Goal: Task Accomplishment & Management: Complete application form

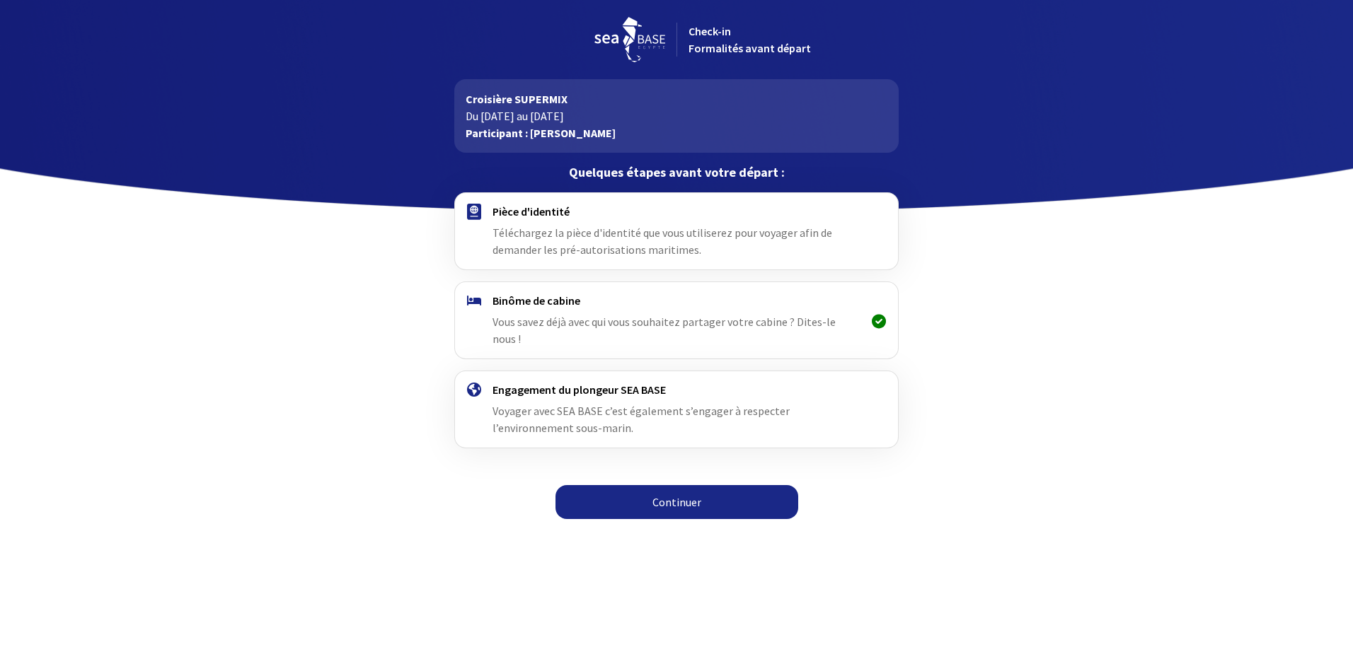
click at [681, 488] on link "Continuer" at bounding box center [676, 502] width 243 height 34
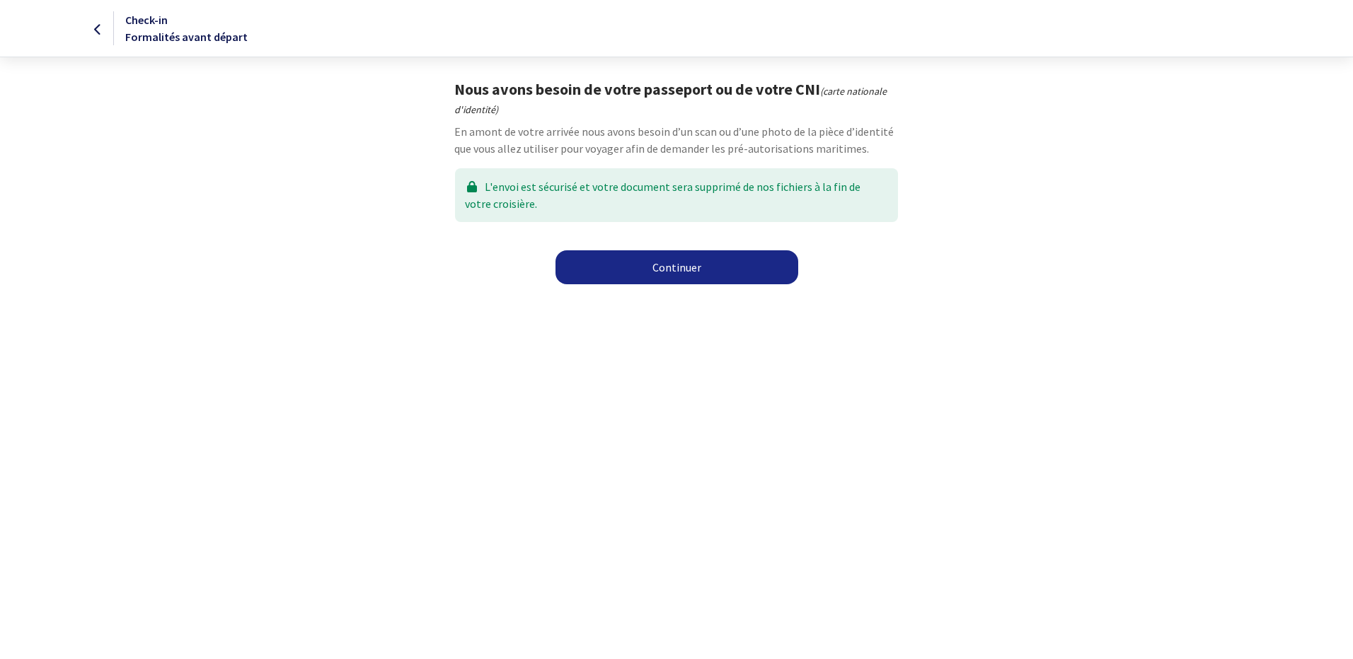
drag, startPoint x: 670, startPoint y: 274, endPoint x: 660, endPoint y: 277, distance: 10.3
click at [670, 274] on link "Continuer" at bounding box center [676, 267] width 243 height 34
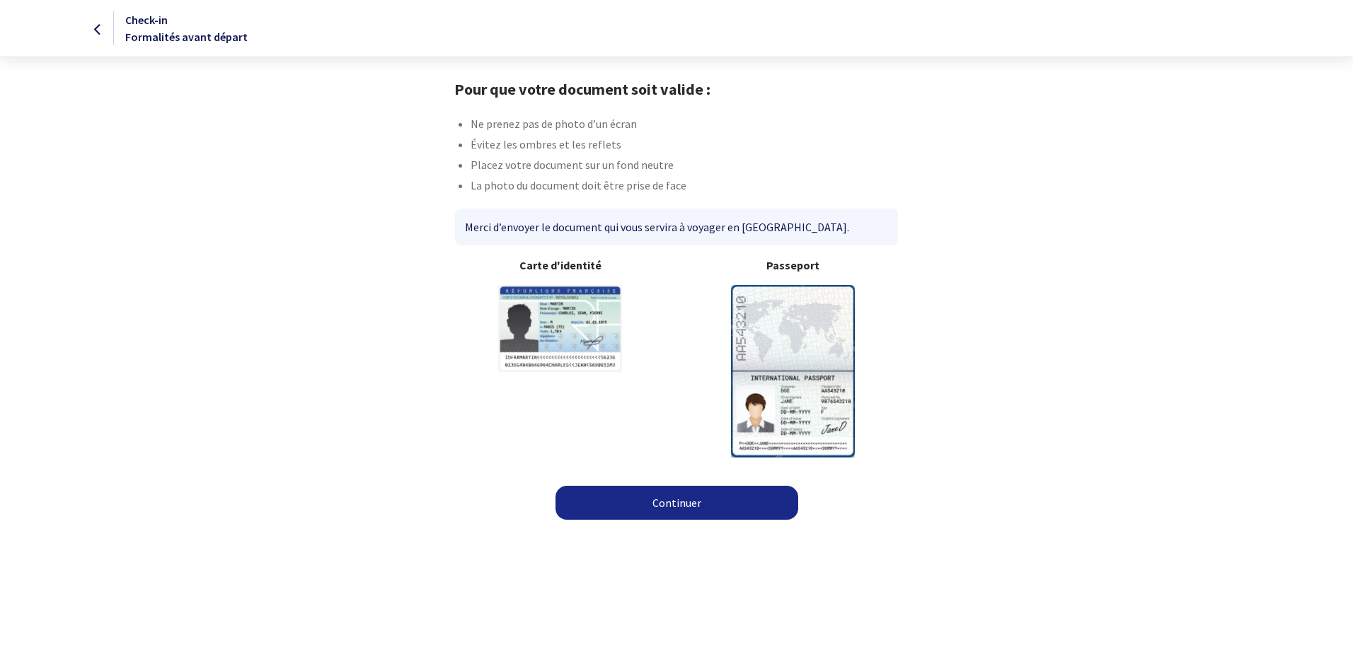
click at [809, 345] on img at bounding box center [793, 371] width 124 height 172
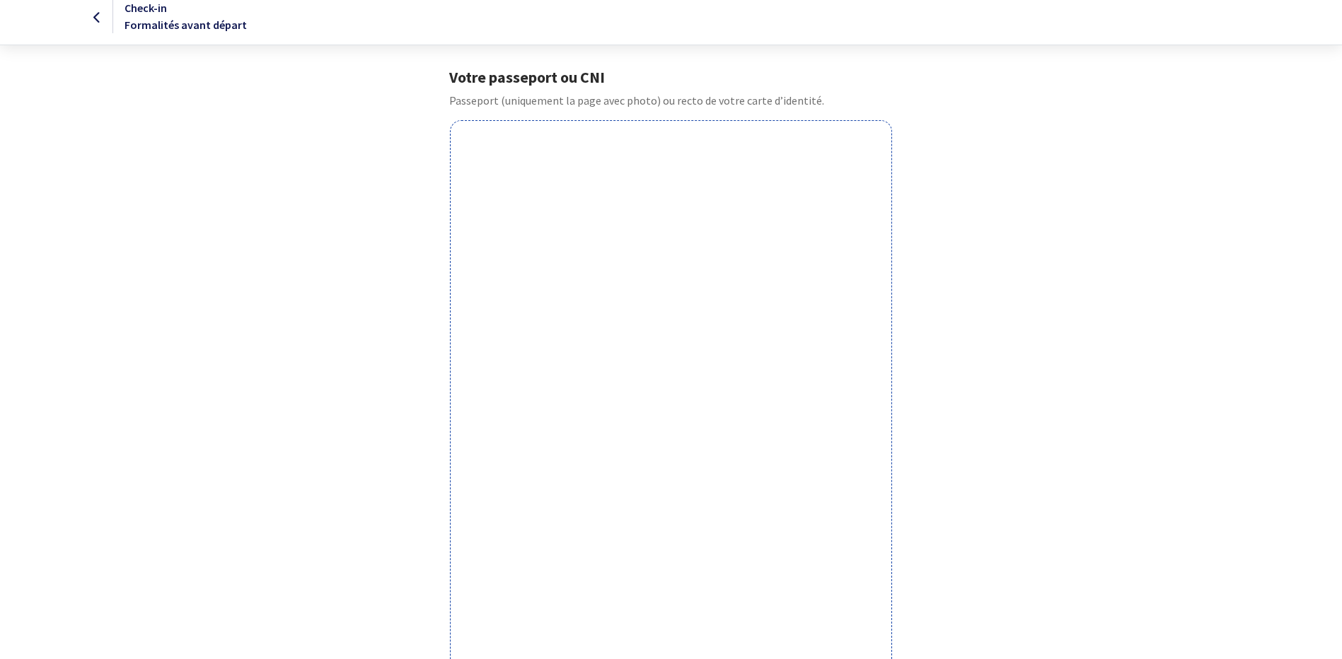
scroll to position [295, 0]
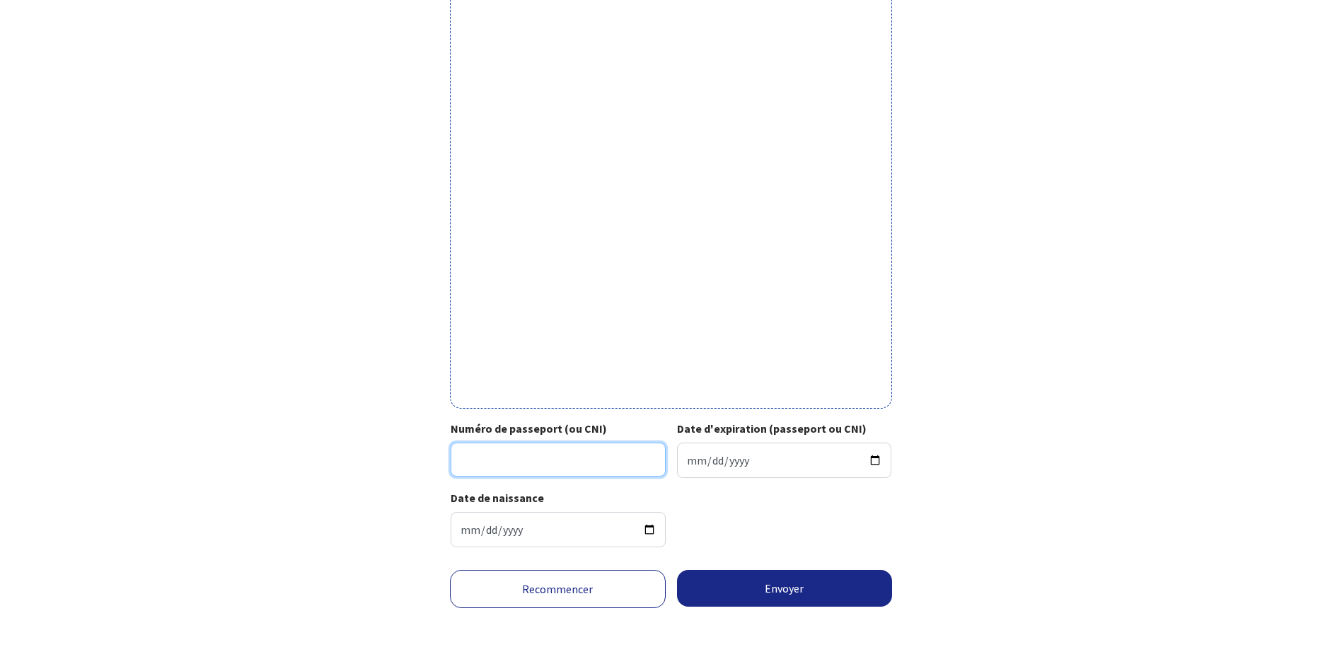
click at [536, 470] on input "Numéro de passeport (ou CNI)" at bounding box center [558, 460] width 215 height 34
type input "19AL70525"
click at [693, 464] on input "Date d'expiration (passeport ou CNI)" at bounding box center [784, 460] width 215 height 35
type input "2029-02-14"
click at [817, 522] on div "Date de naissance 1978-05-28" at bounding box center [671, 524] width 441 height 69
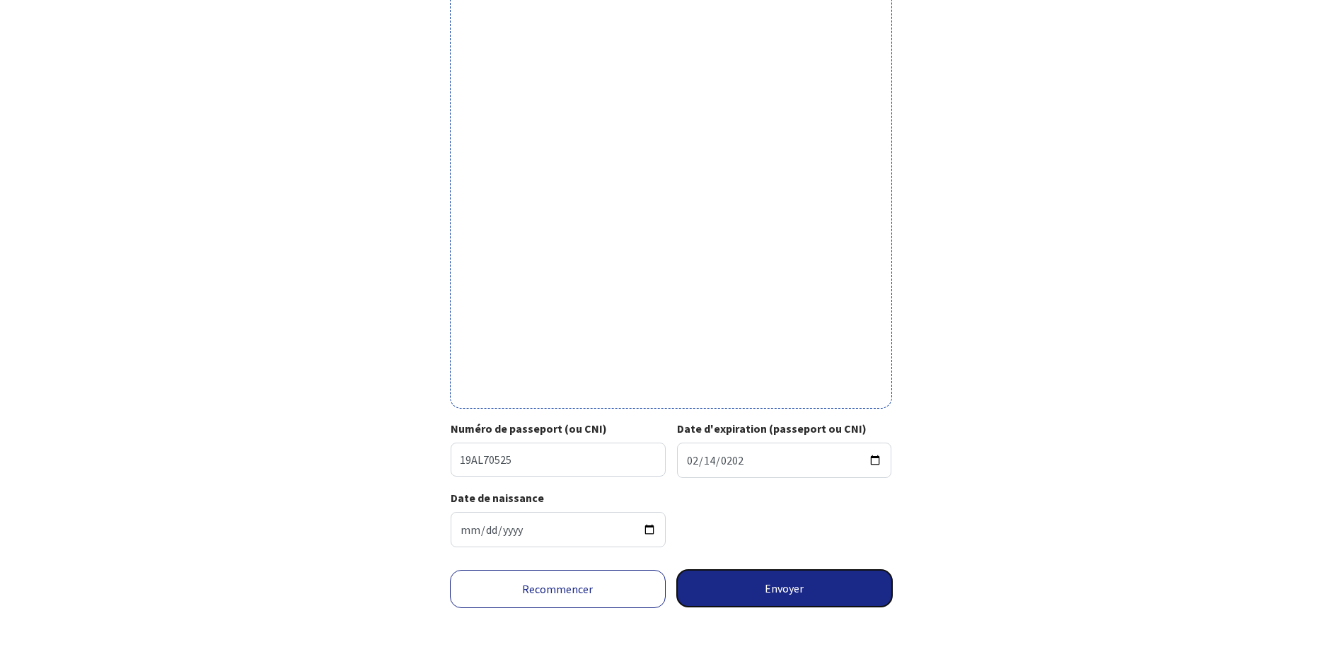
click at [788, 587] on button "Envoyer" at bounding box center [785, 588] width 216 height 37
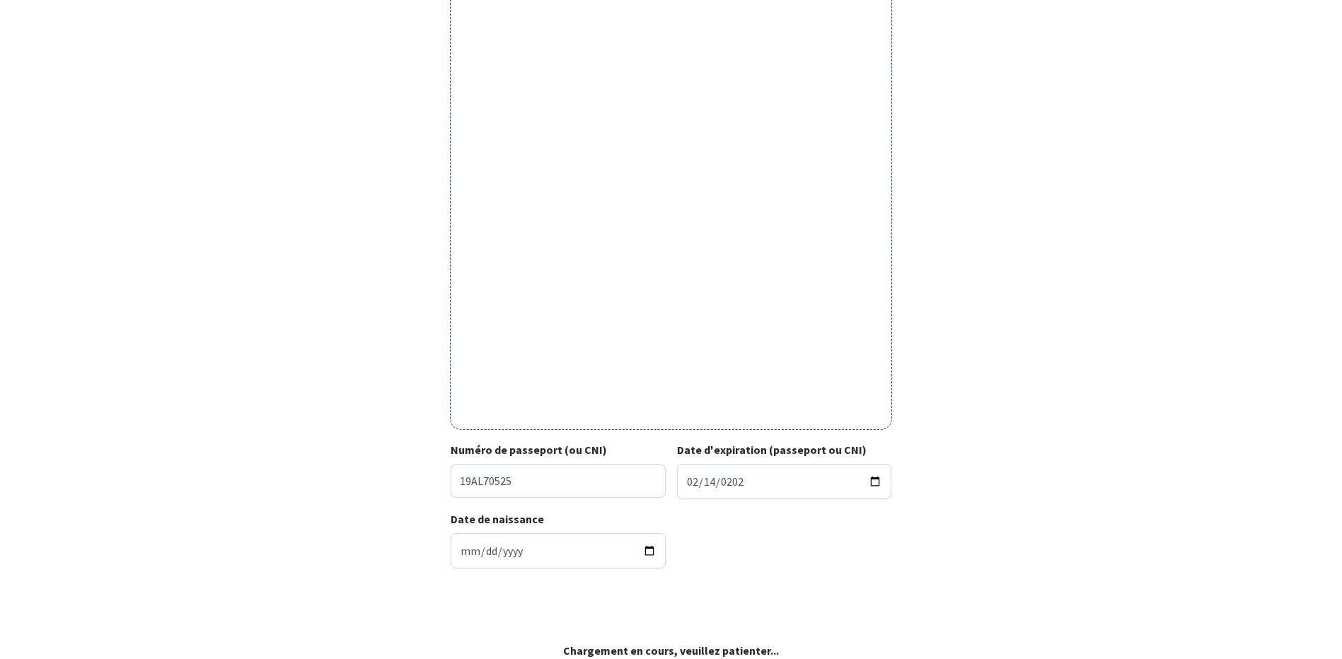
scroll to position [274, 0]
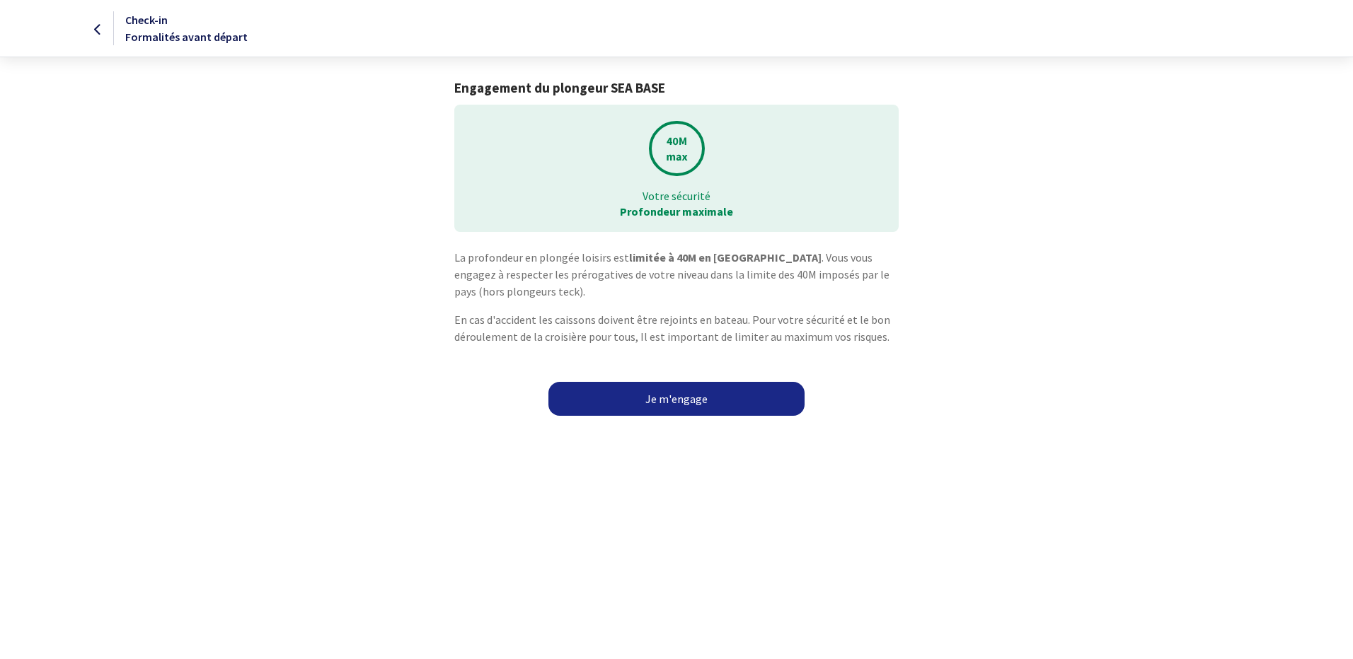
click at [674, 400] on link "Je m'engage" at bounding box center [676, 399] width 256 height 34
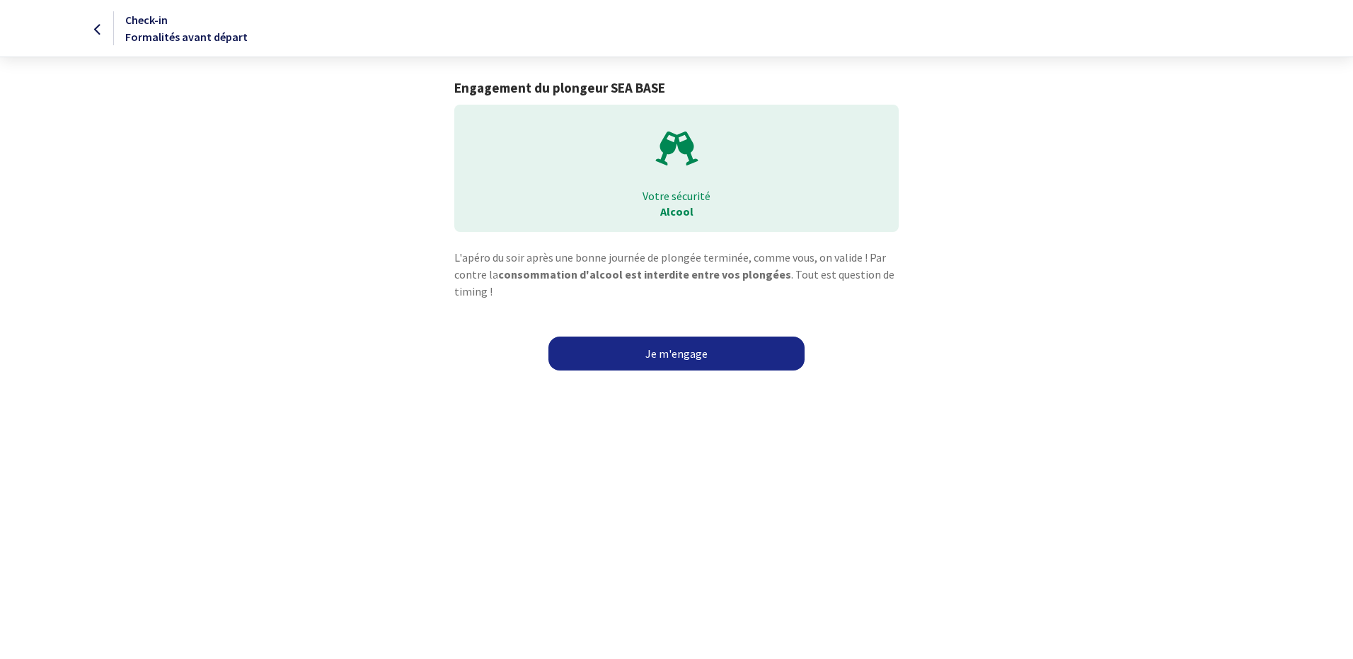
drag, startPoint x: 672, startPoint y: 353, endPoint x: 759, endPoint y: 377, distance: 90.3
click at [672, 353] on link "Je m'engage" at bounding box center [676, 354] width 256 height 34
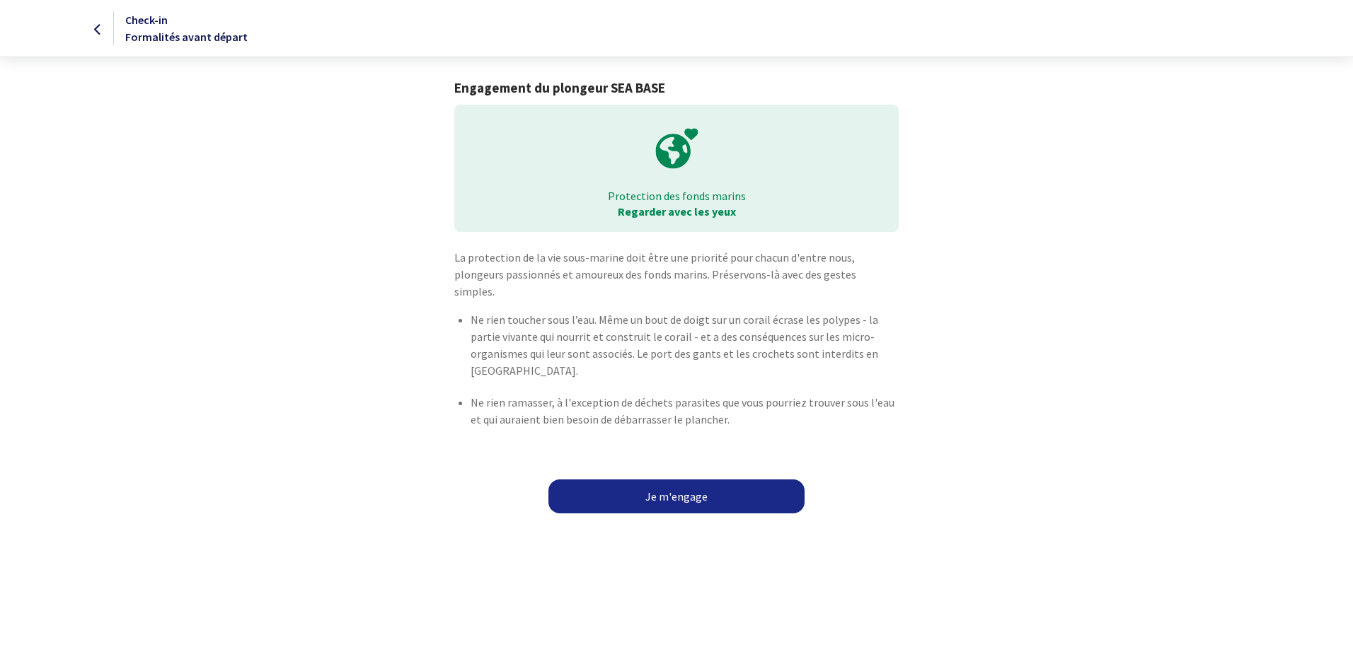
click at [691, 480] on link "Je m'engage" at bounding box center [676, 497] width 256 height 34
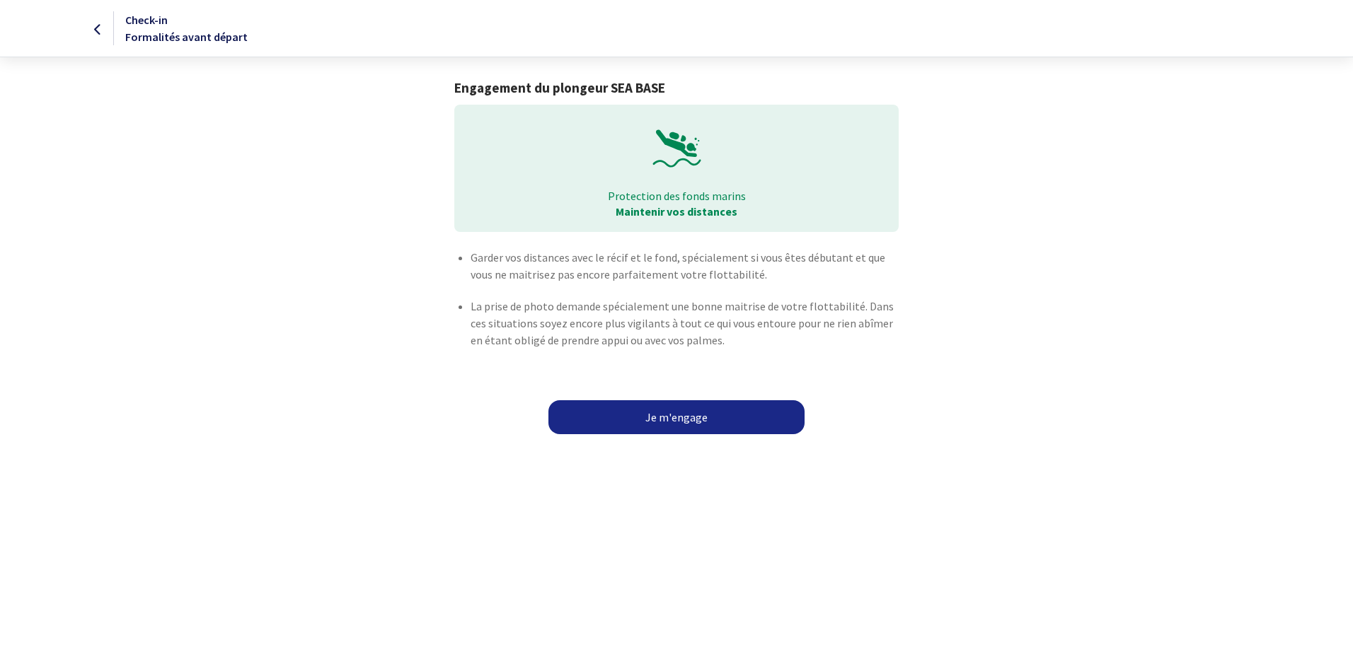
click at [688, 415] on link "Je m'engage" at bounding box center [676, 417] width 256 height 34
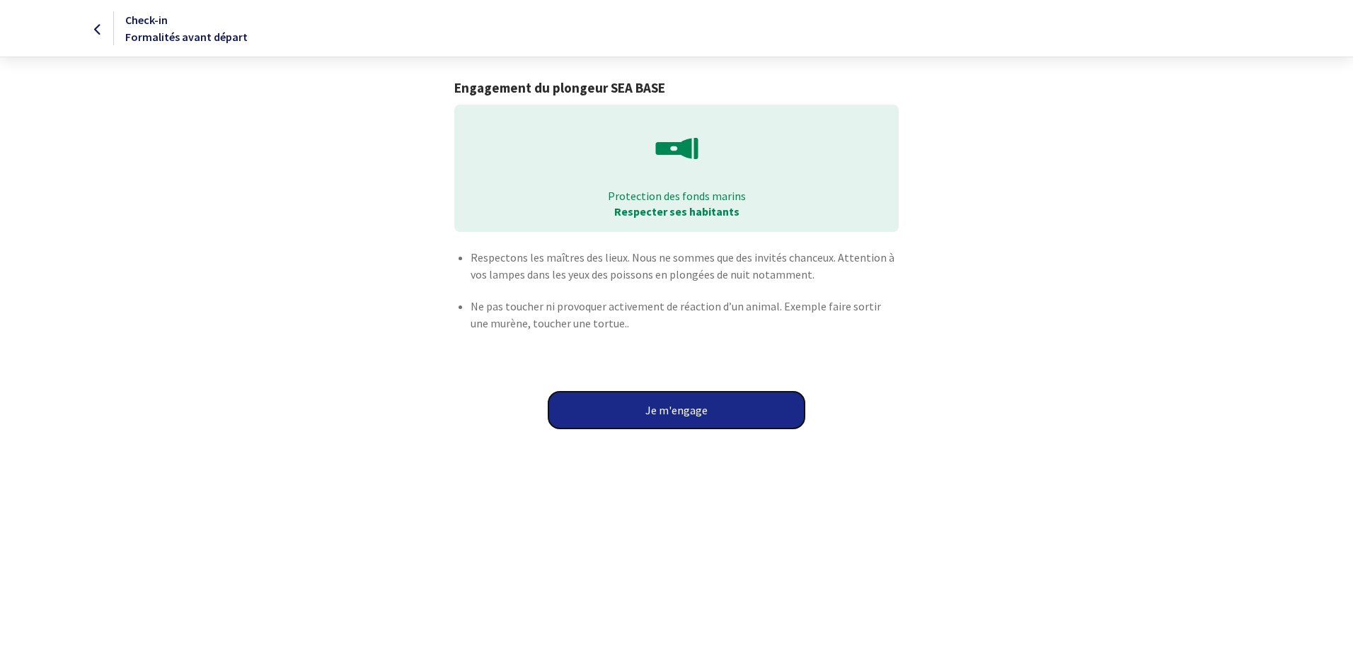
click at [691, 413] on button "Je m'engage" at bounding box center [676, 410] width 256 height 37
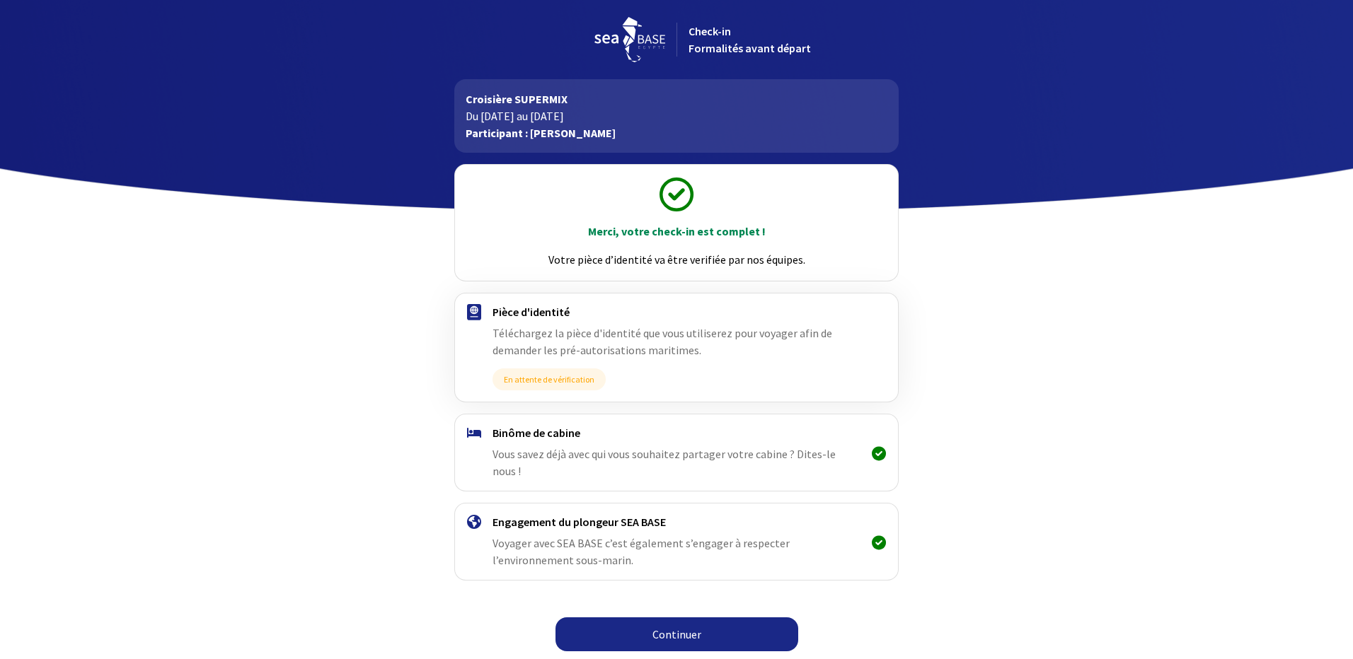
click at [669, 618] on link "Continuer" at bounding box center [676, 635] width 243 height 34
click at [672, 618] on link "Continuer" at bounding box center [676, 635] width 243 height 34
